Goal: Task Accomplishment & Management: Manage account settings

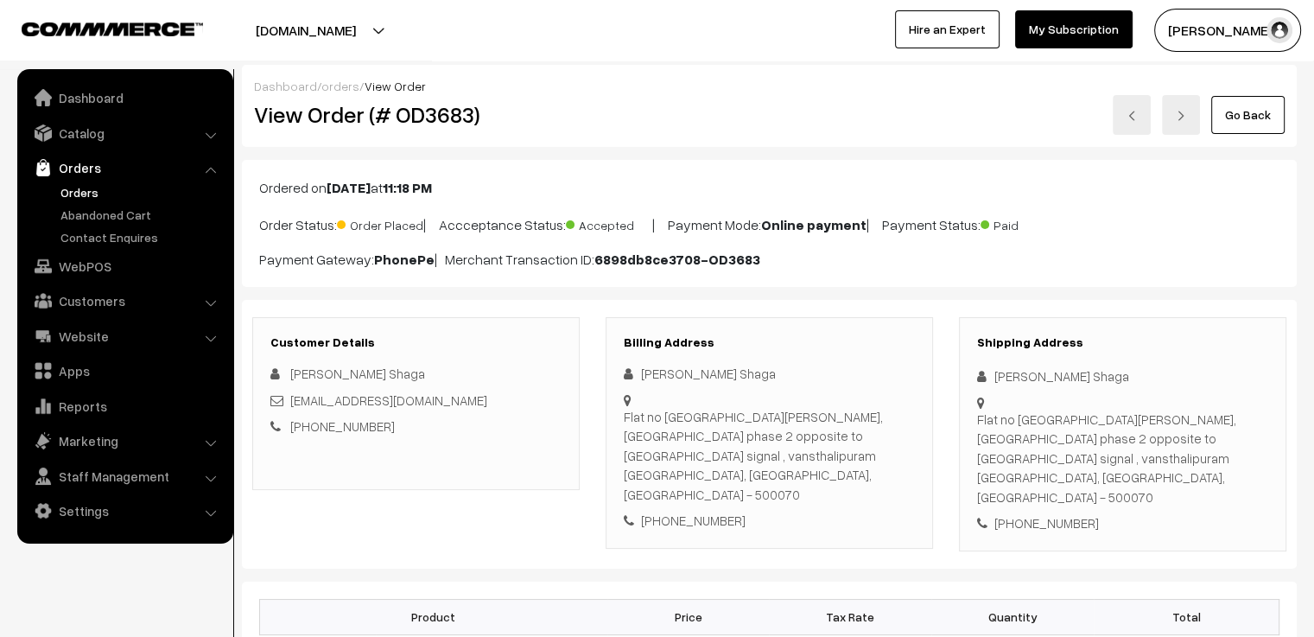
click at [1249, 105] on link "Go Back" at bounding box center [1247, 115] width 73 height 38
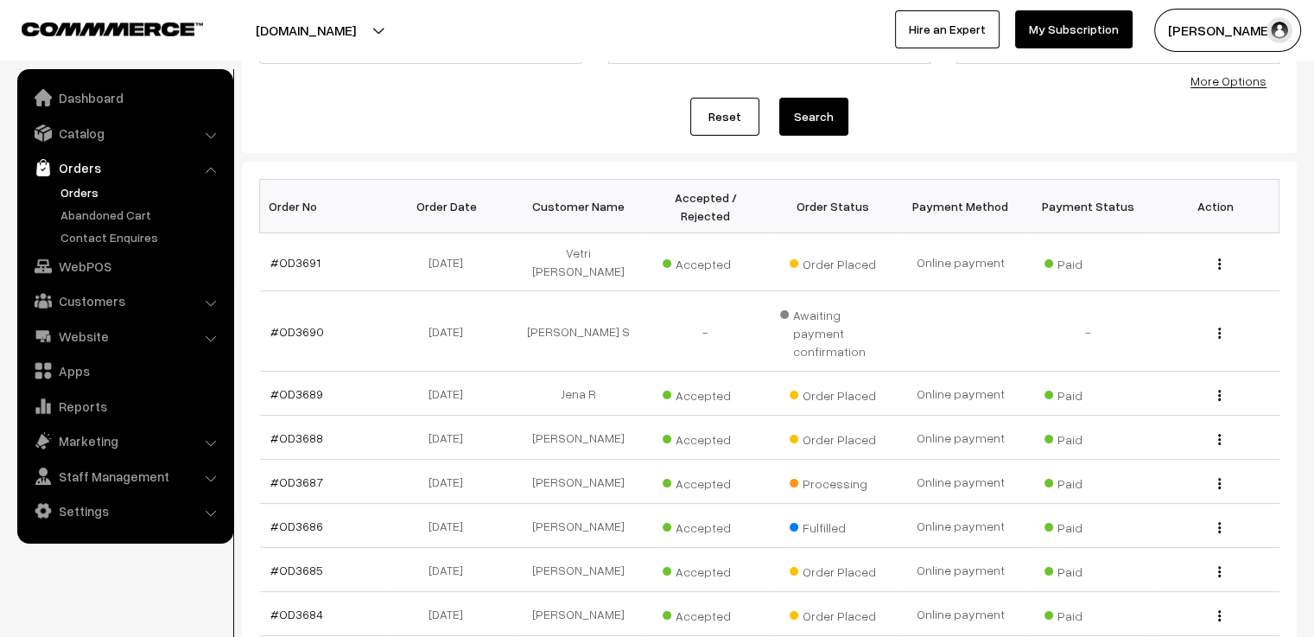
scroll to position [259, 0]
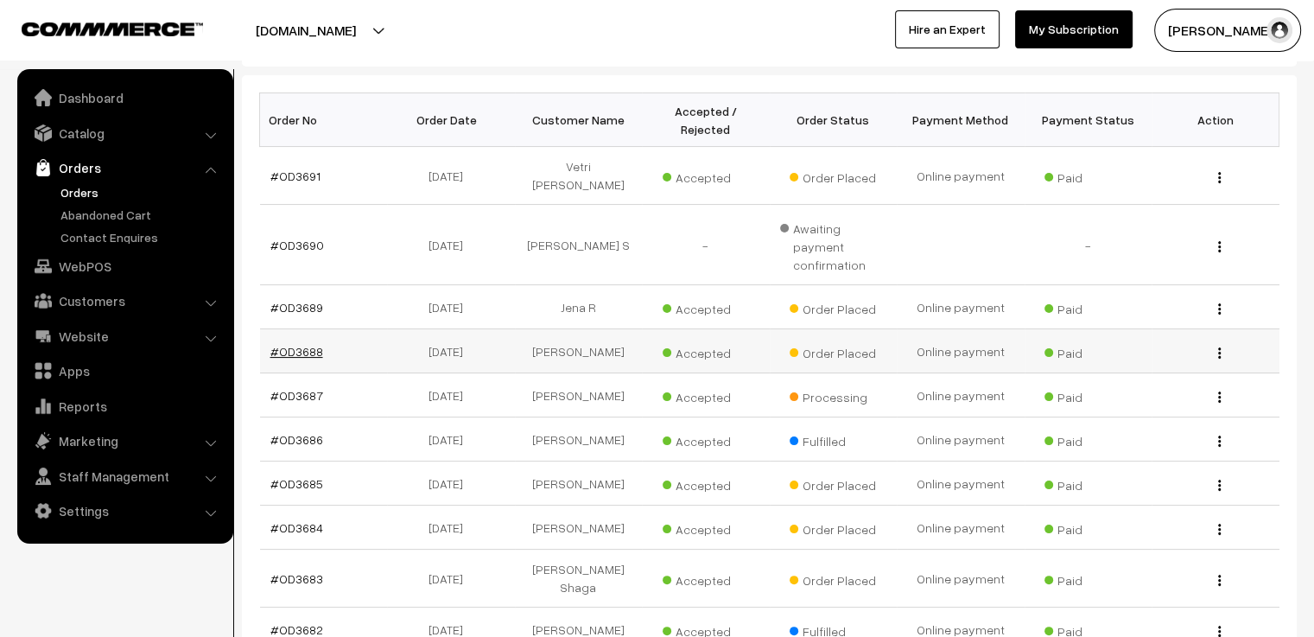
click at [294, 344] on link "#OD3688" at bounding box center [296, 351] width 53 height 15
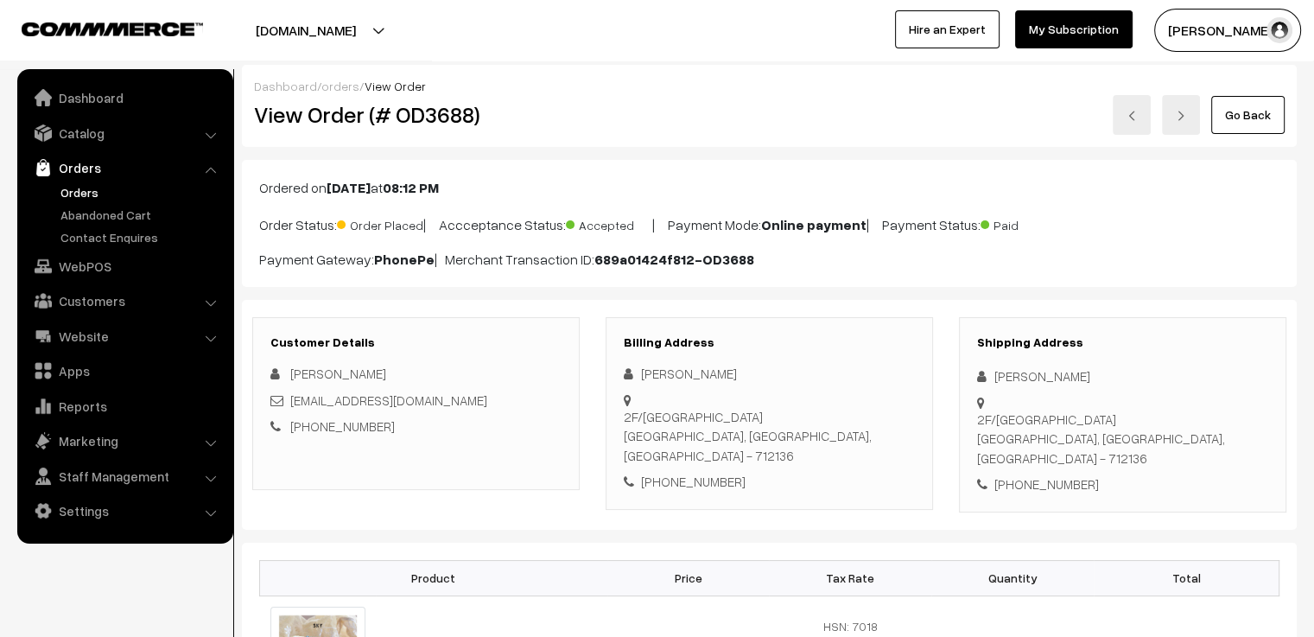
click at [1141, 113] on link at bounding box center [1132, 115] width 38 height 40
click at [1132, 125] on link at bounding box center [1132, 115] width 38 height 40
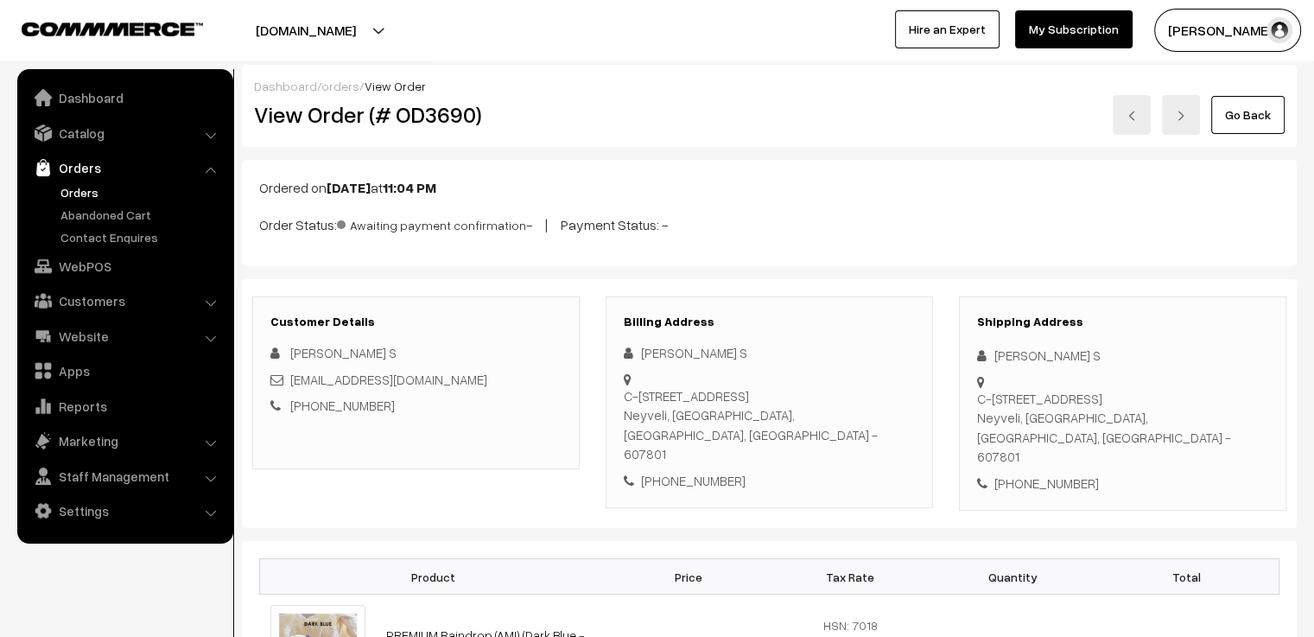
click at [1138, 124] on link at bounding box center [1132, 115] width 38 height 40
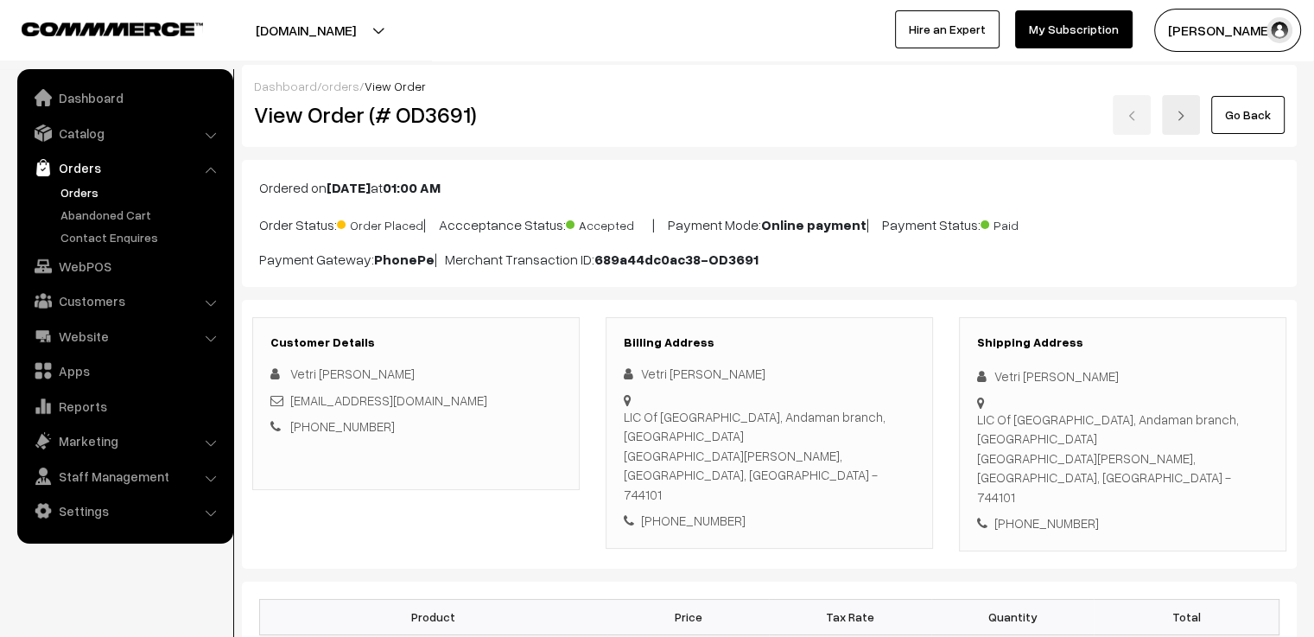
click at [1136, 124] on div "Go Back" at bounding box center [945, 115] width 678 height 40
click at [1260, 120] on link "Go Back" at bounding box center [1247, 115] width 73 height 38
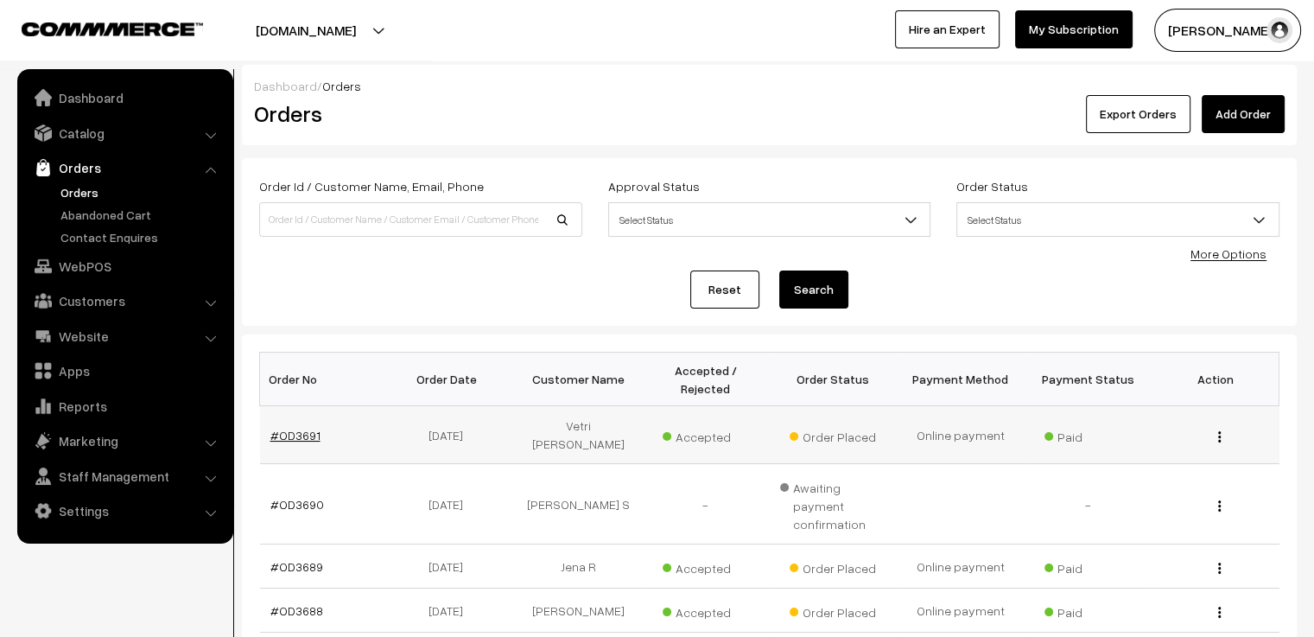
click at [302, 428] on link "#OD3691" at bounding box center [295, 435] width 50 height 15
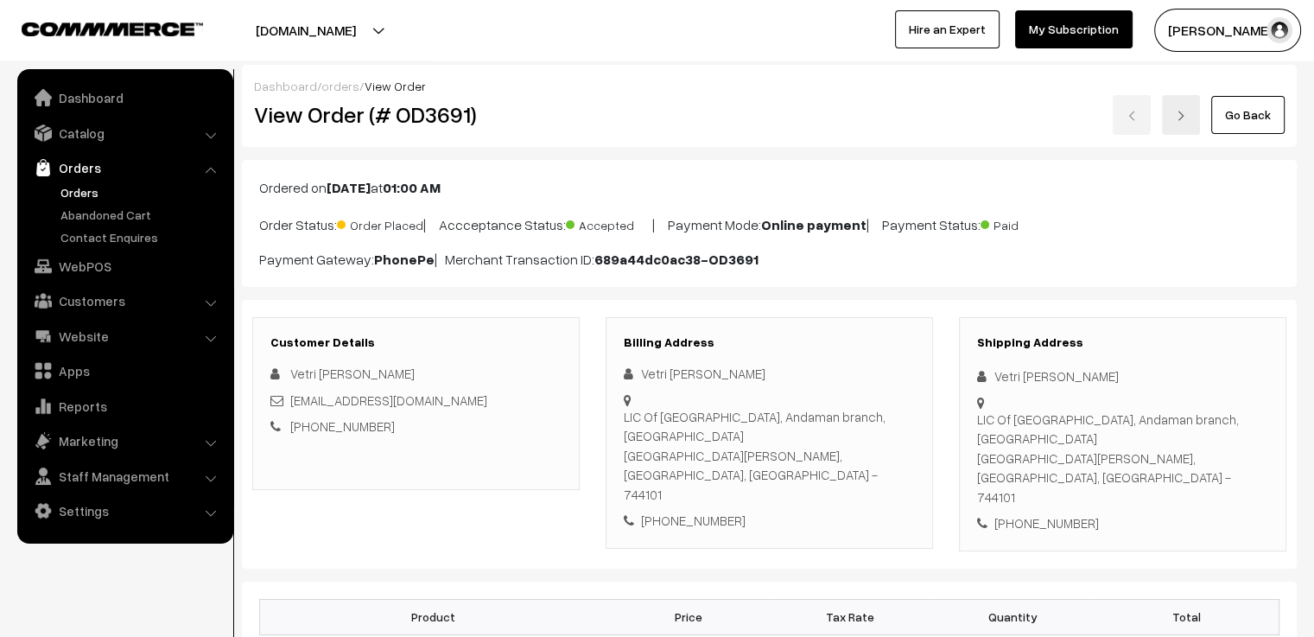
click at [1252, 120] on link "Go Back" at bounding box center [1247, 115] width 73 height 38
